Goal: Information Seeking & Learning: Learn about a topic

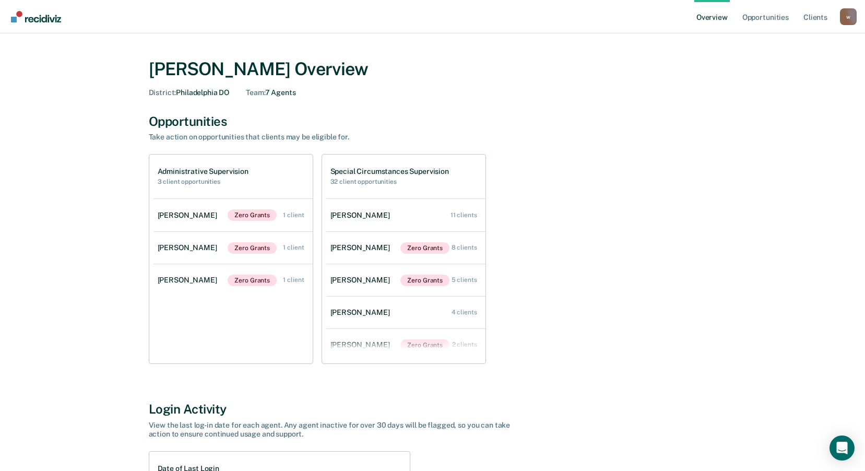
click at [259, 175] on div "Administrative Supervision 3 client opportunities" at bounding box center [232, 177] width 159 height 44
click at [247, 174] on div "Administrative Supervision 3 client opportunities" at bounding box center [232, 177] width 159 height 44
click at [228, 176] on div "Administrative Supervision 3 client opportunities" at bounding box center [203, 176] width 91 height 18
click at [253, 172] on div "Administrative Supervision 3 client opportunities" at bounding box center [232, 177] width 159 height 44
click at [202, 176] on div "Administrative Supervision 3 client opportunities" at bounding box center [203, 176] width 91 height 18
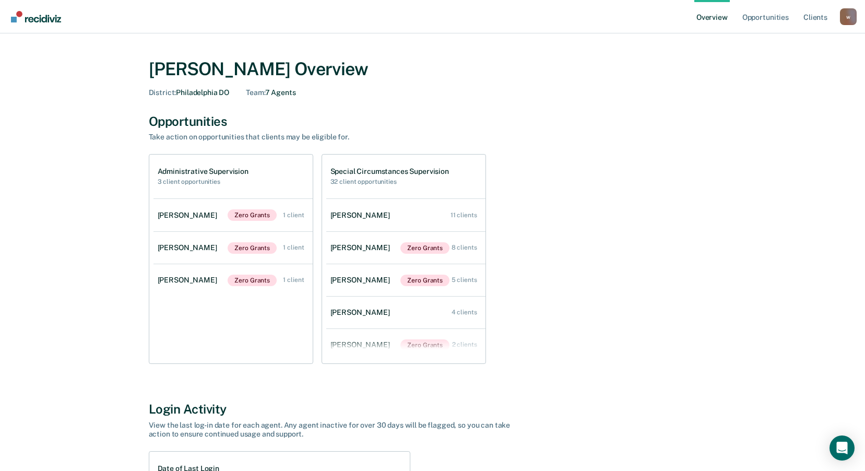
click at [661, 191] on div "Administrative Supervision 3 client opportunities Cynthia Mcglotten Zero Grants…" at bounding box center [433, 259] width 568 height 210
click at [766, 19] on link "Opportunities" at bounding box center [765, 16] width 51 height 33
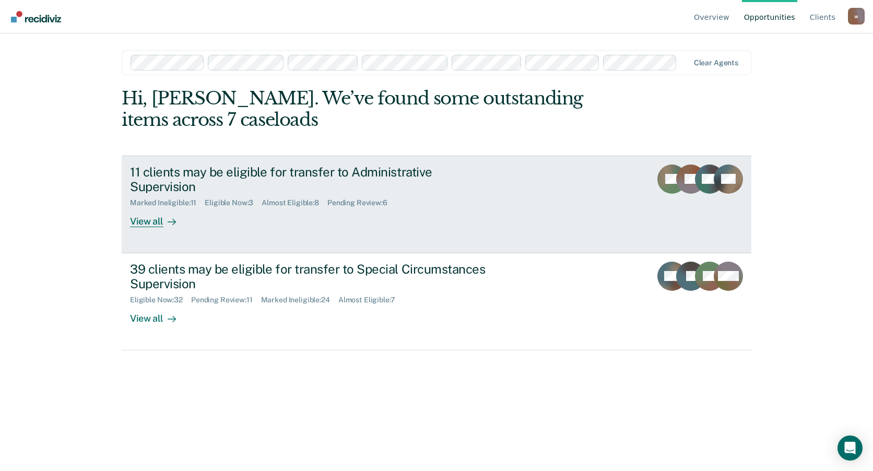
click at [513, 199] on div "11 clients may be eligible for transfer to Administrative Supervision Marked In…" at bounding box center [326, 195] width 392 height 63
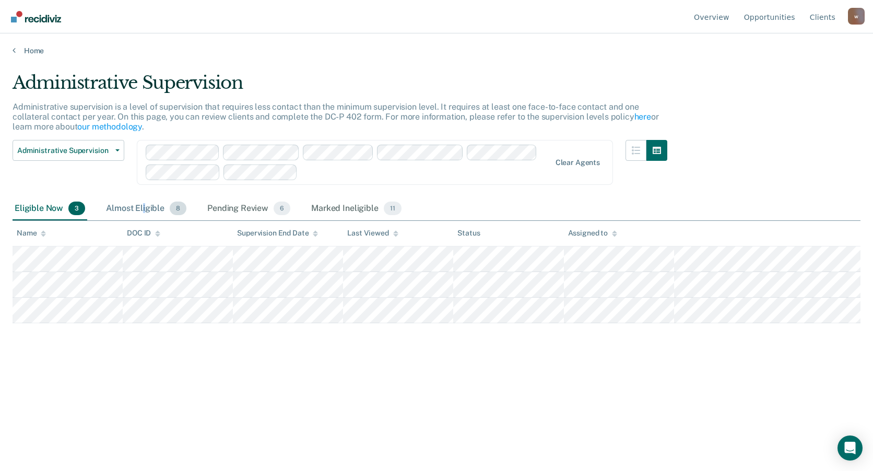
click at [144, 209] on div "Almost Eligible 8" at bounding box center [146, 208] width 85 height 23
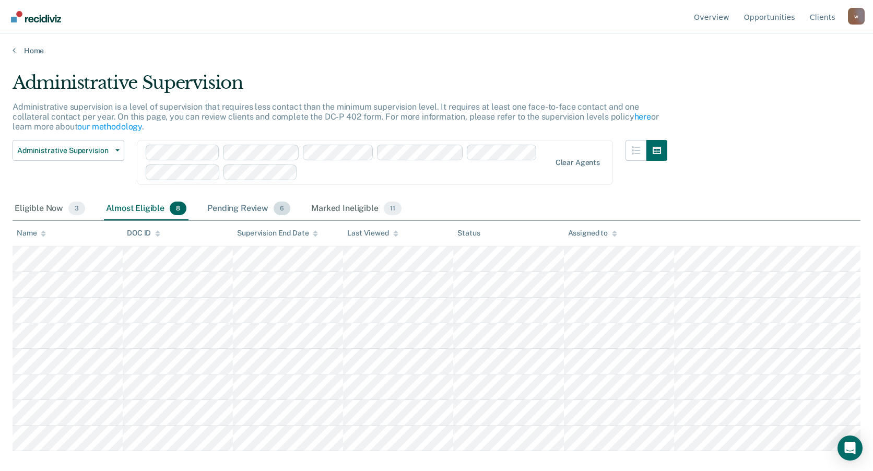
drag, startPoint x: 144, startPoint y: 209, endPoint x: 227, endPoint y: 212, distance: 83.6
click at [227, 212] on div "Pending Review 6" at bounding box center [248, 208] width 87 height 23
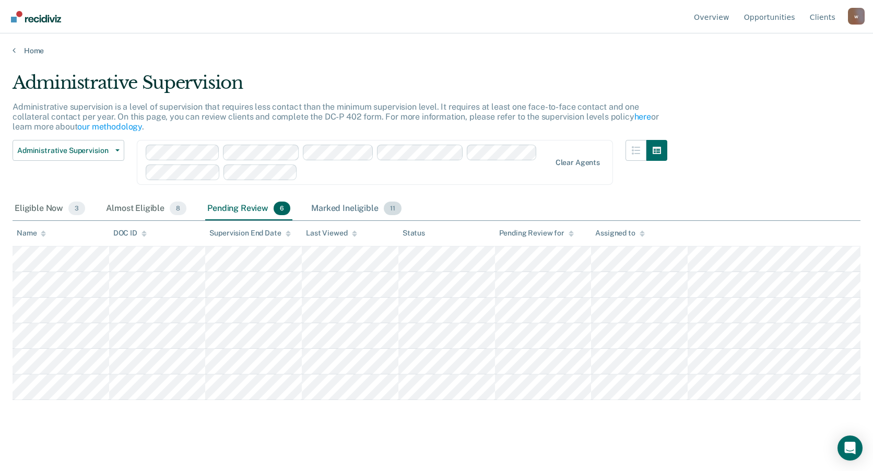
click at [336, 208] on div "Marked Ineligible 11" at bounding box center [356, 208] width 94 height 23
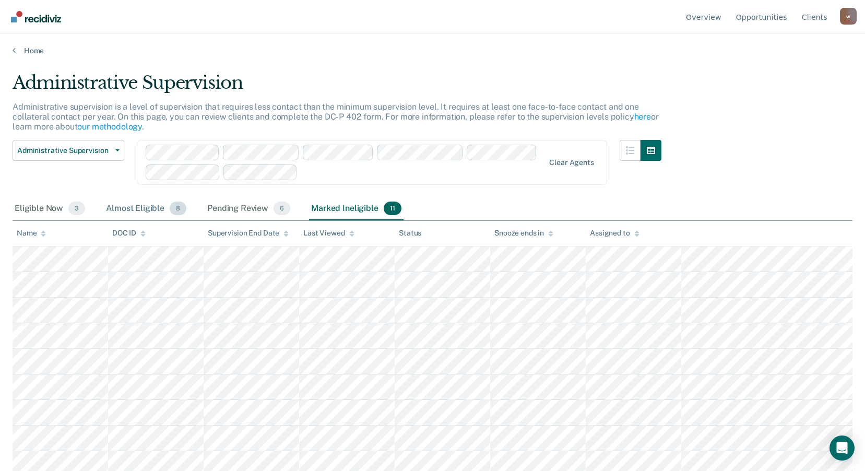
click at [116, 211] on div "Almost Eligible 8" at bounding box center [146, 208] width 85 height 23
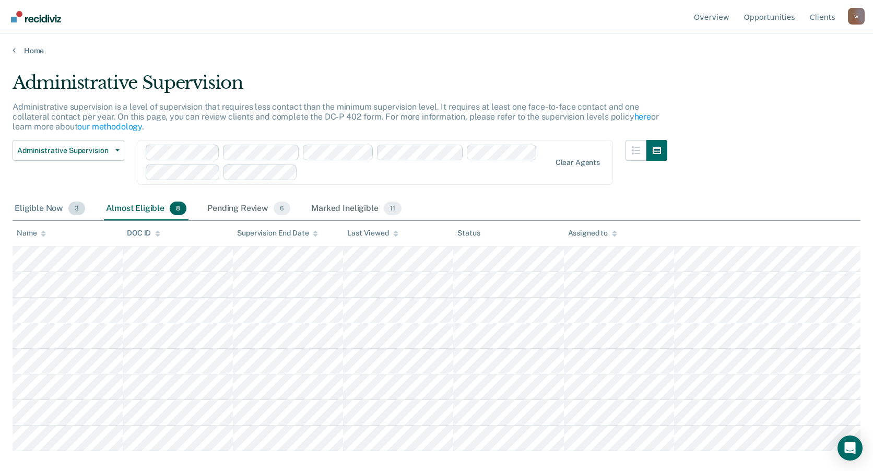
click at [41, 212] on div "Eligible Now 3" at bounding box center [50, 208] width 75 height 23
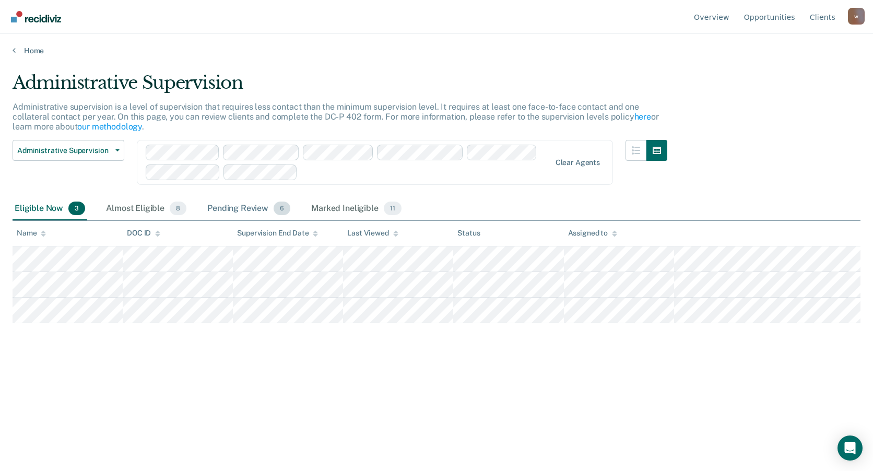
click at [250, 210] on div "Pending Review 6" at bounding box center [248, 208] width 87 height 23
